Goal: Obtain resource: Obtain resource

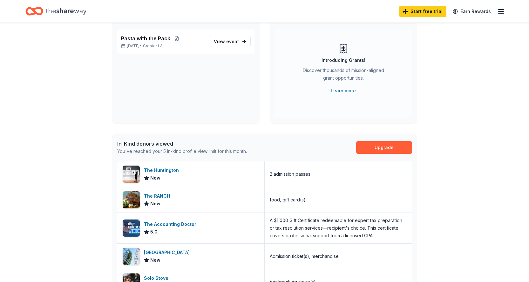
scroll to position [159, 0]
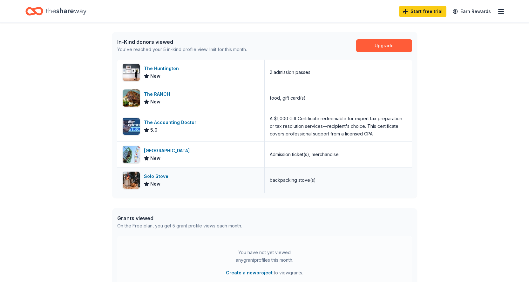
click at [189, 180] on div "Solo Stove New" at bounding box center [190, 180] width 147 height 25
click at [499, 10] on icon "button" at bounding box center [501, 12] width 8 height 8
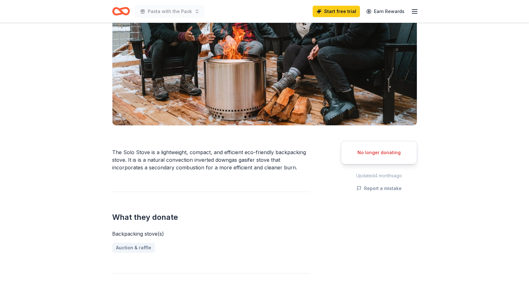
scroll to position [64, 0]
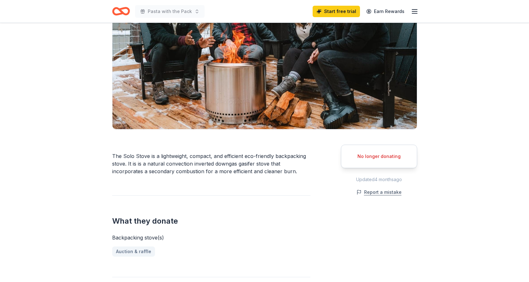
click at [365, 194] on button "Report a mistake" at bounding box center [379, 193] width 45 height 8
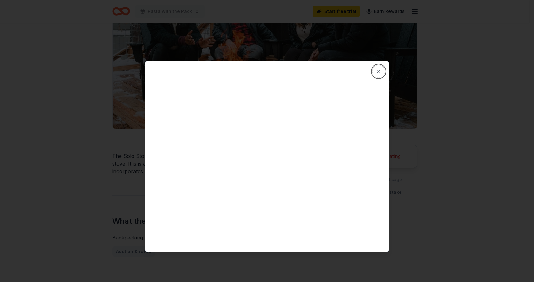
click at [379, 73] on button "Close" at bounding box center [378, 71] width 13 height 13
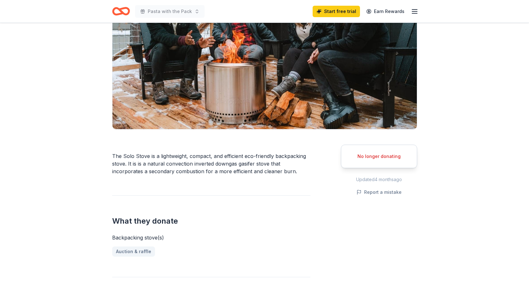
scroll to position [0, 0]
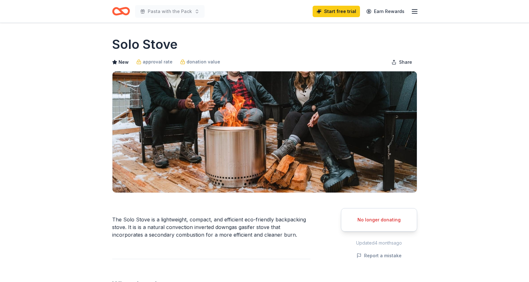
click at [118, 9] on icon "Home" at bounding box center [118, 11] width 10 height 6
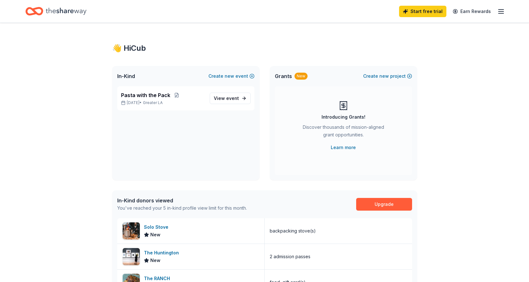
click at [60, 6] on icon "Home" at bounding box center [66, 11] width 41 height 13
click at [60, 15] on icon "Home" at bounding box center [66, 11] width 41 height 13
